Goal: Information Seeking & Learning: Learn about a topic

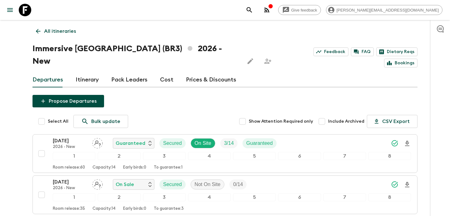
click at [61, 32] on p "All itineraries" at bounding box center [60, 30] width 32 height 7
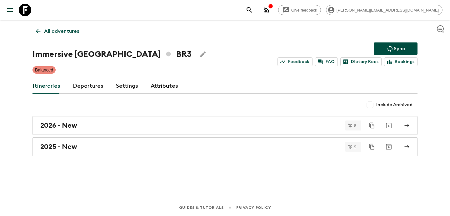
click at [61, 32] on p "All adventures" at bounding box center [61, 30] width 35 height 7
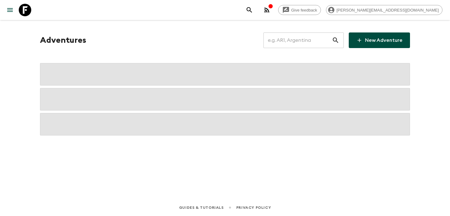
click at [293, 43] on input "text" at bounding box center [297, 40] width 68 height 17
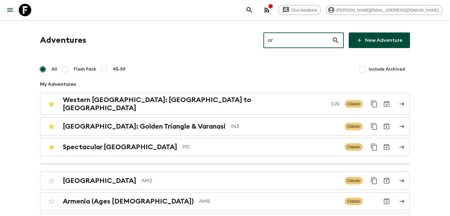
type input "ar1"
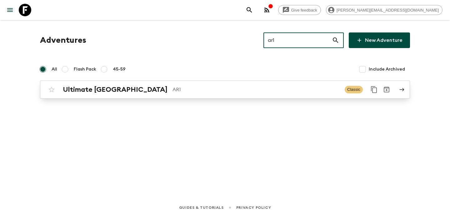
click at [218, 86] on div "Ultimate Argentina AR1" at bounding box center [201, 90] width 277 height 8
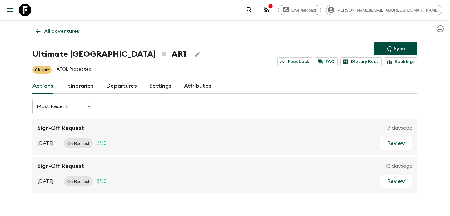
click at [90, 86] on link "Itineraries" at bounding box center [80, 86] width 28 height 15
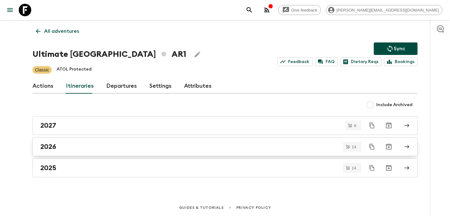
click at [116, 150] on div "2026" at bounding box center [218, 147] width 357 height 8
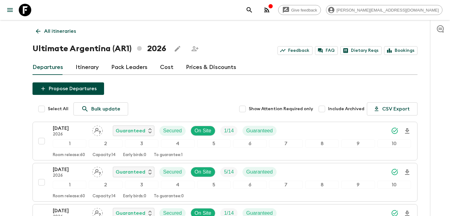
click at [62, 34] on p "All itineraries" at bounding box center [60, 30] width 32 height 7
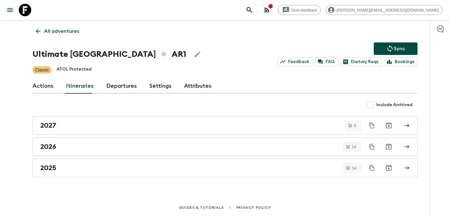
click at [62, 34] on p "All adventures" at bounding box center [61, 30] width 35 height 7
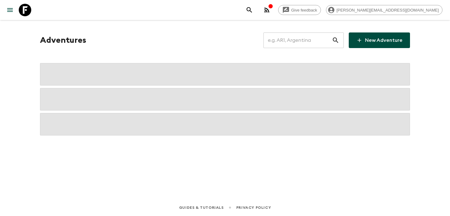
click at [304, 45] on input "text" at bounding box center [297, 40] width 68 height 17
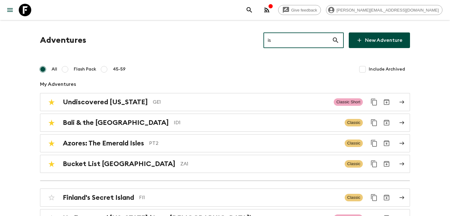
type input "is2"
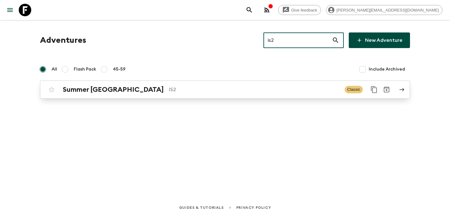
click at [176, 89] on p "IS2" at bounding box center [254, 89] width 171 height 7
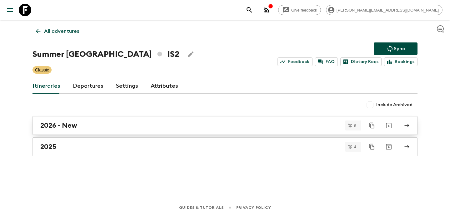
click at [124, 122] on div "2026 - New" at bounding box center [218, 126] width 357 height 8
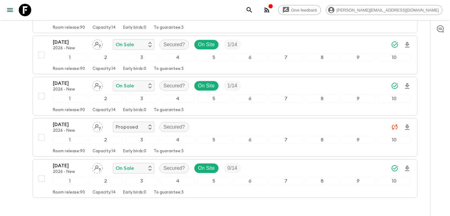
scroll to position [207, 0]
